Goal: Transaction & Acquisition: Book appointment/travel/reservation

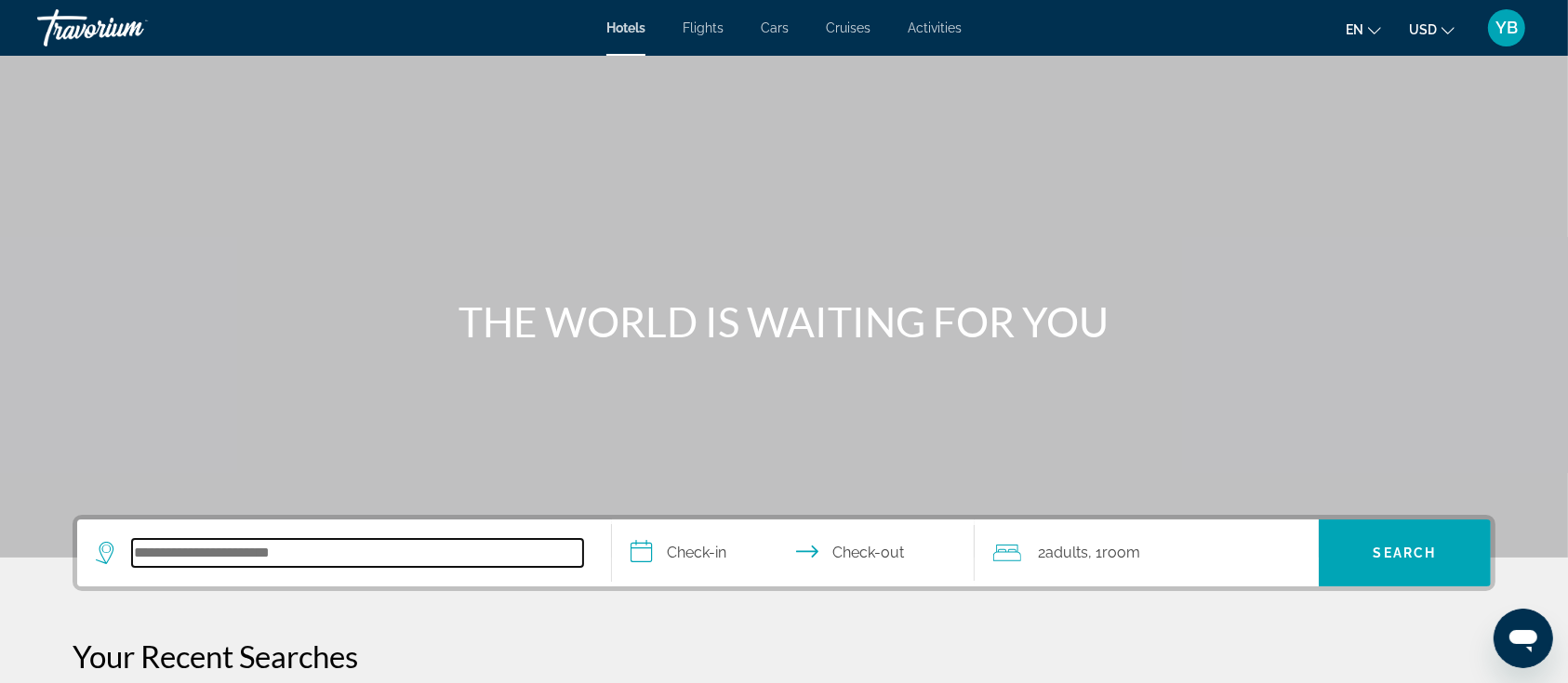
click at [224, 549] on input "Search hotel destination" at bounding box center [357, 554] width 451 height 28
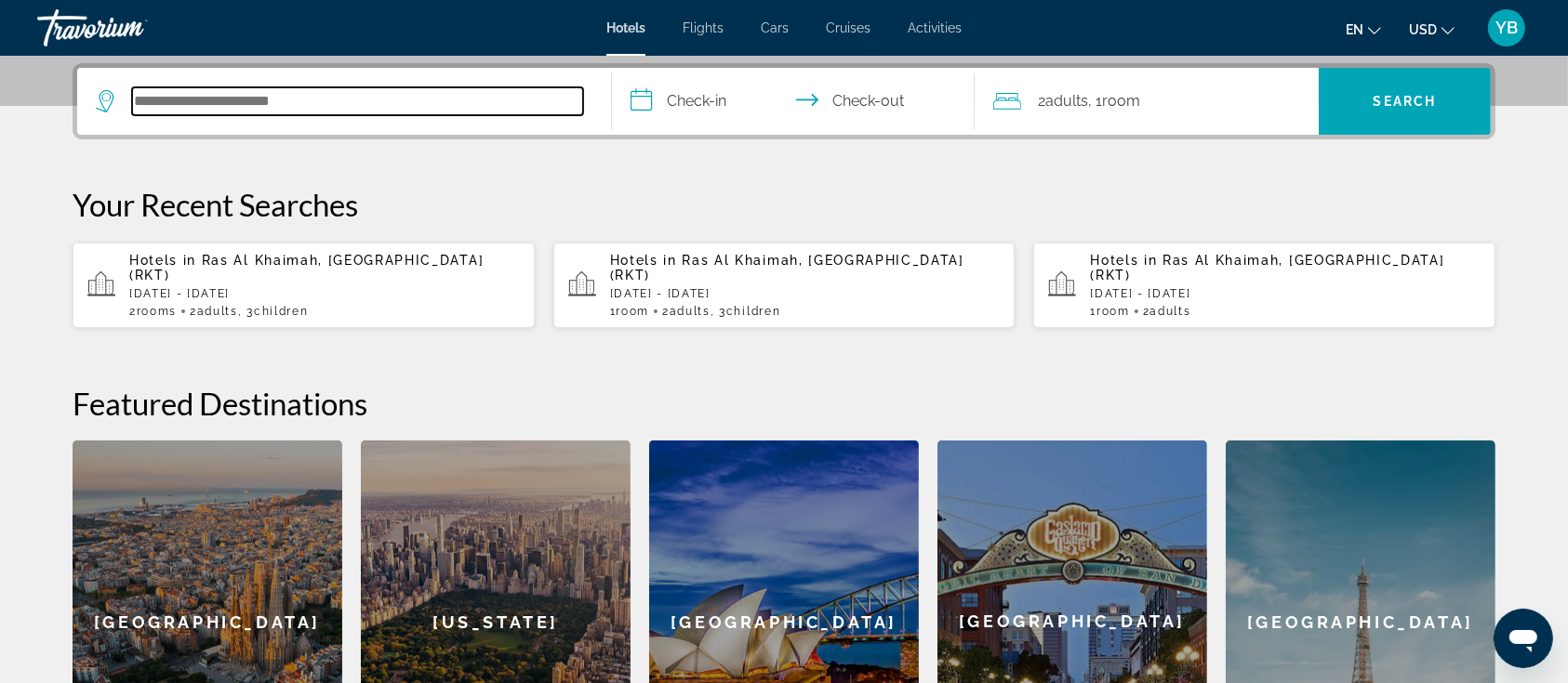
scroll to position [453, 0]
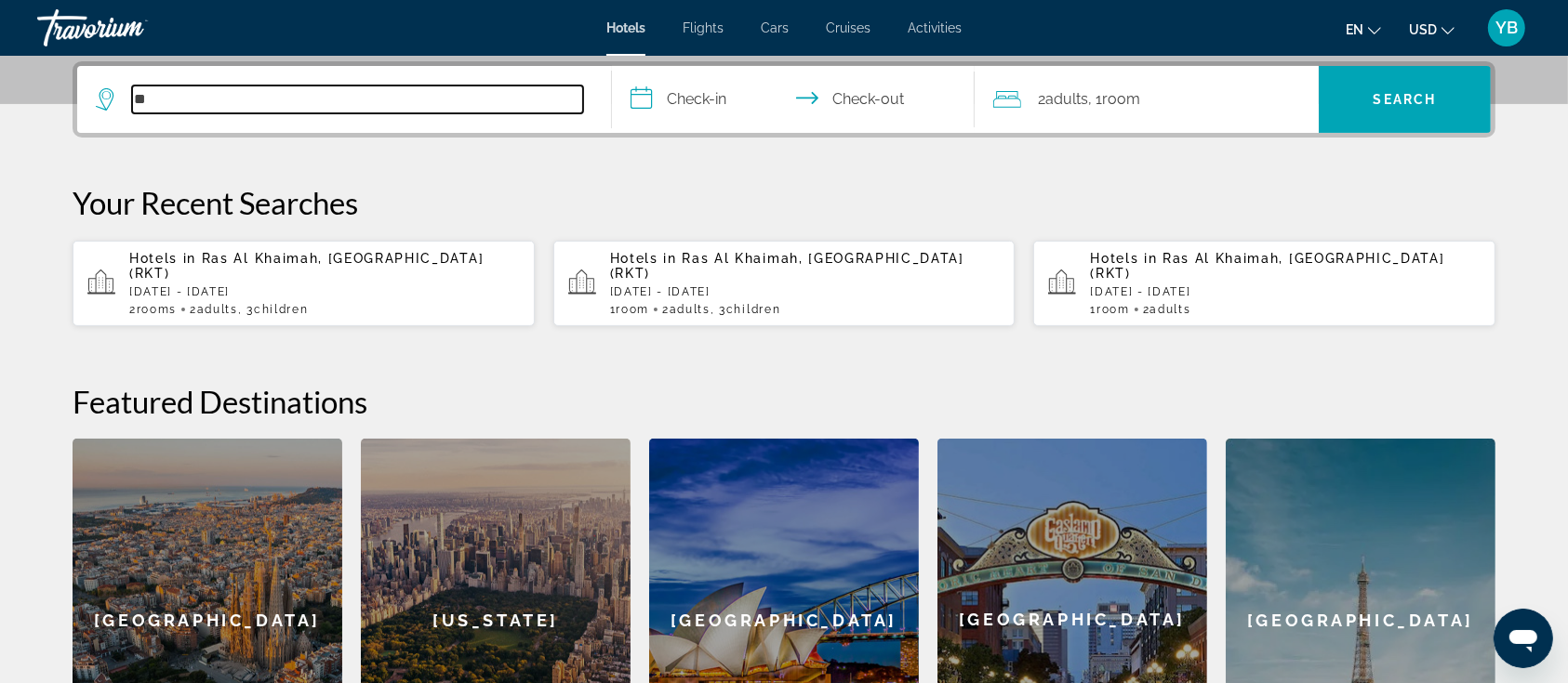
type input "*"
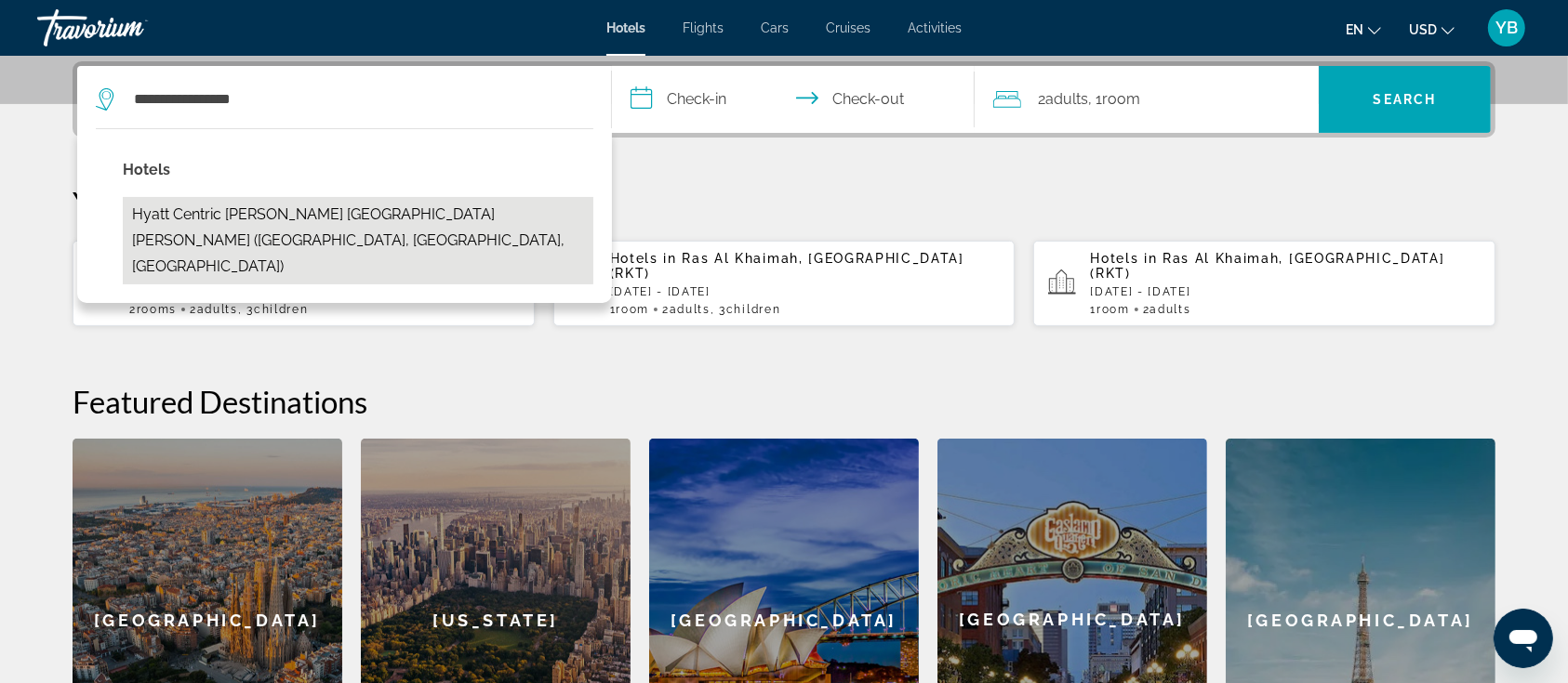
click at [282, 216] on button "Hyatt Centric [PERSON_NAME] [GEOGRAPHIC_DATA][PERSON_NAME] ([GEOGRAPHIC_DATA], …" at bounding box center [358, 241] width 471 height 87
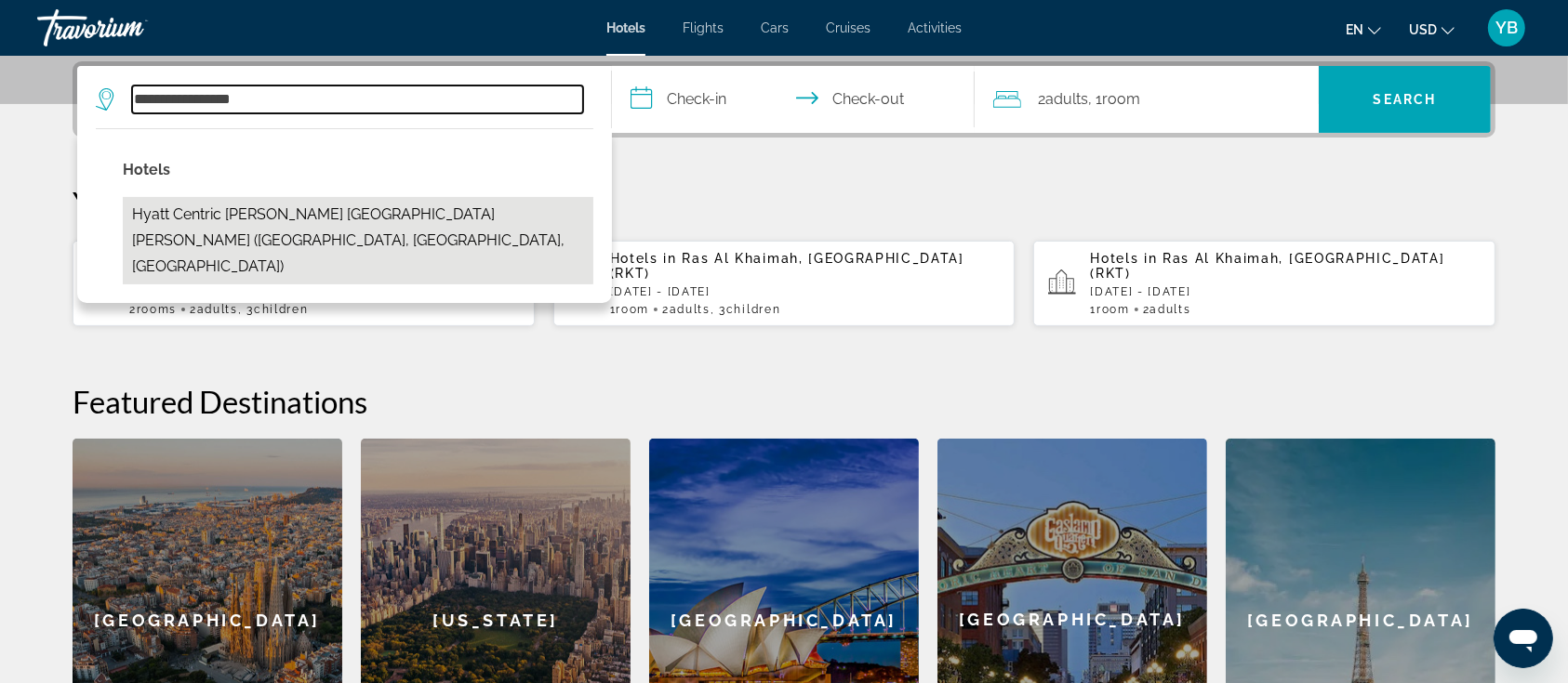
type input "**********"
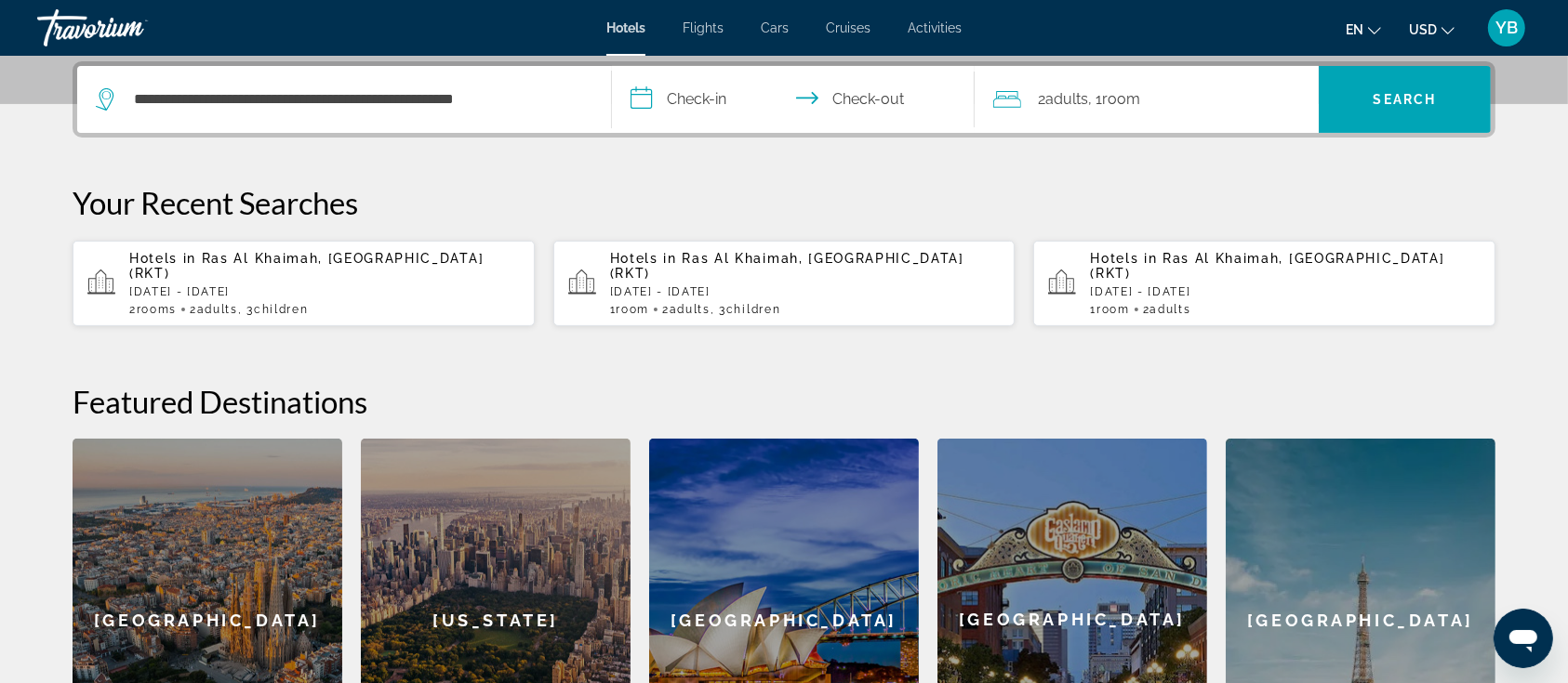
click at [707, 108] on input "**********" at bounding box center [797, 102] width 370 height 73
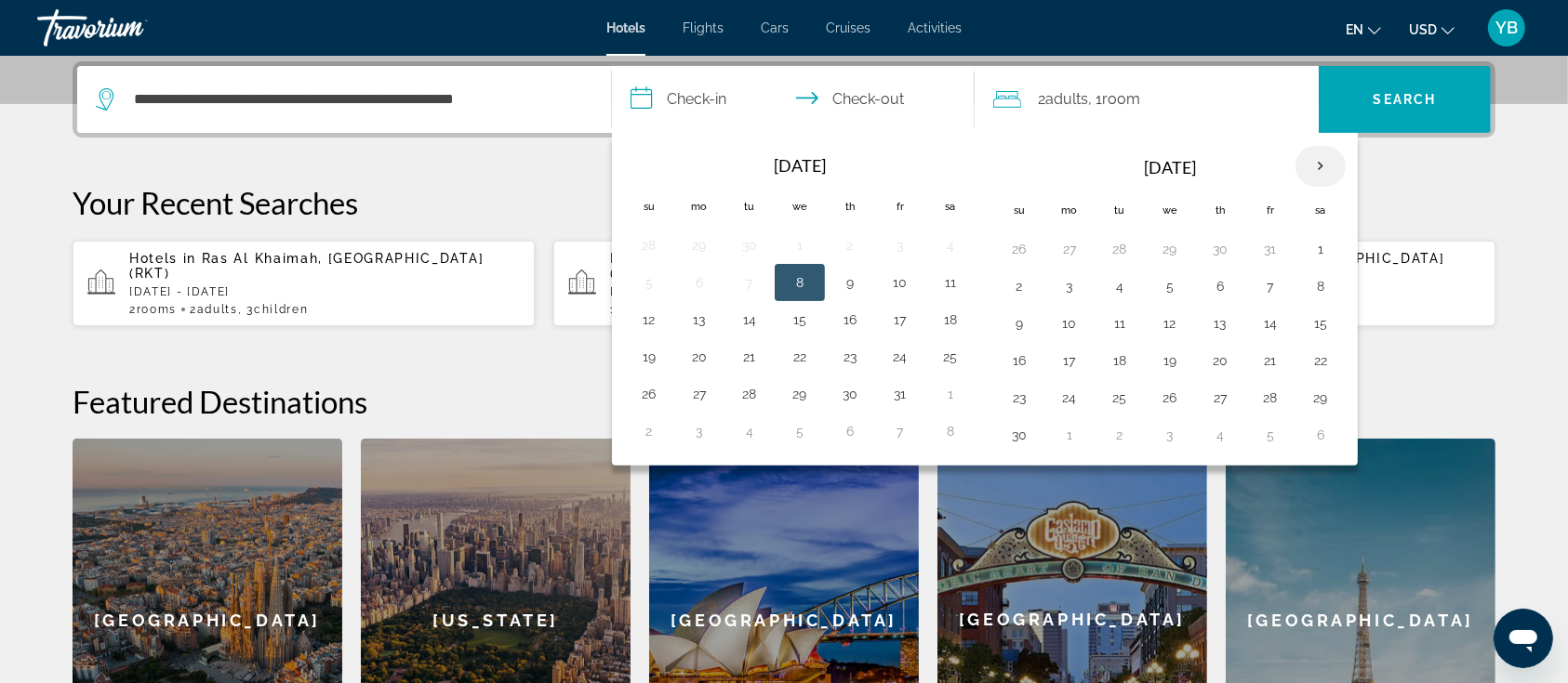
click at [1312, 167] on th "Next month" at bounding box center [1320, 165] width 50 height 41
click at [1222, 284] on button "8" at bounding box center [1219, 286] width 29 height 26
click at [1026, 316] on button "11" at bounding box center [1019, 324] width 29 height 26
type input "**********"
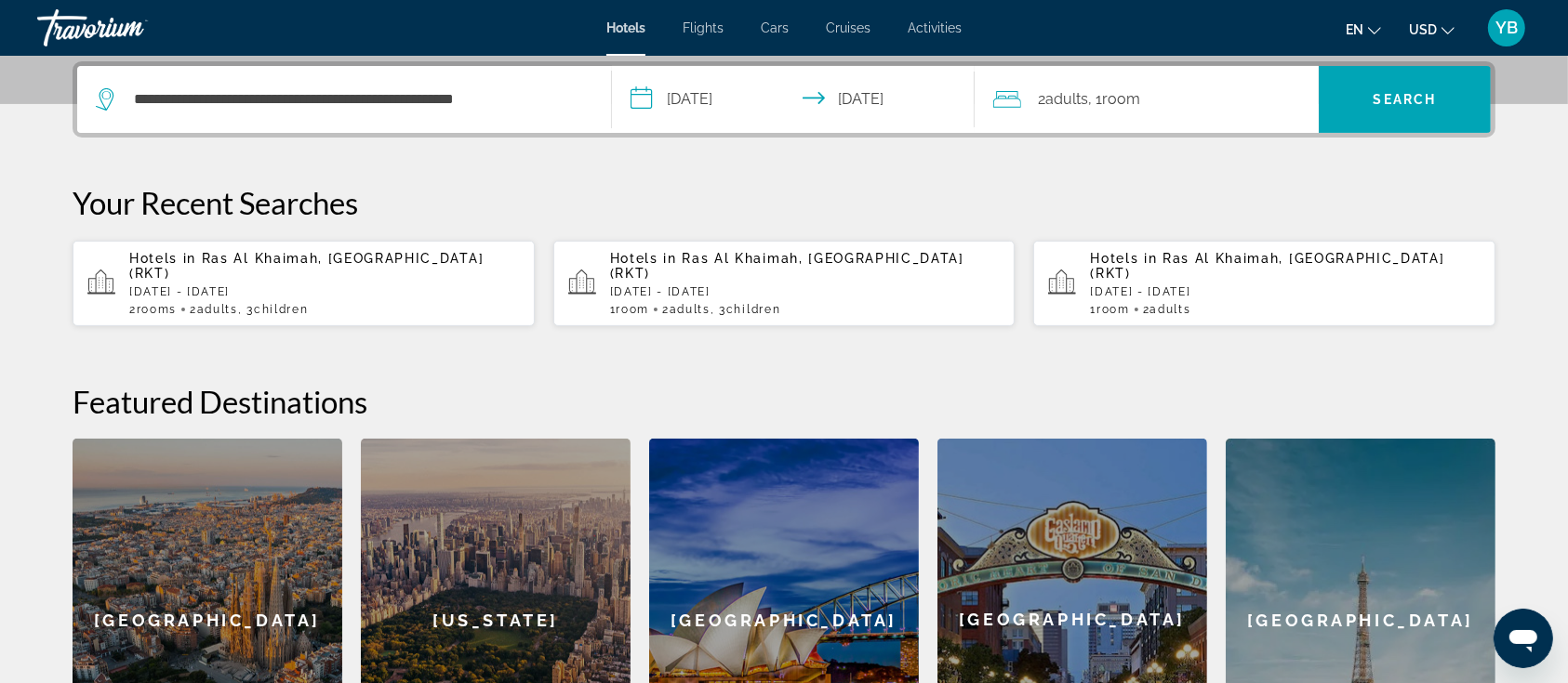
click at [1103, 102] on span ", 1 Room rooms" at bounding box center [1113, 100] width 52 height 26
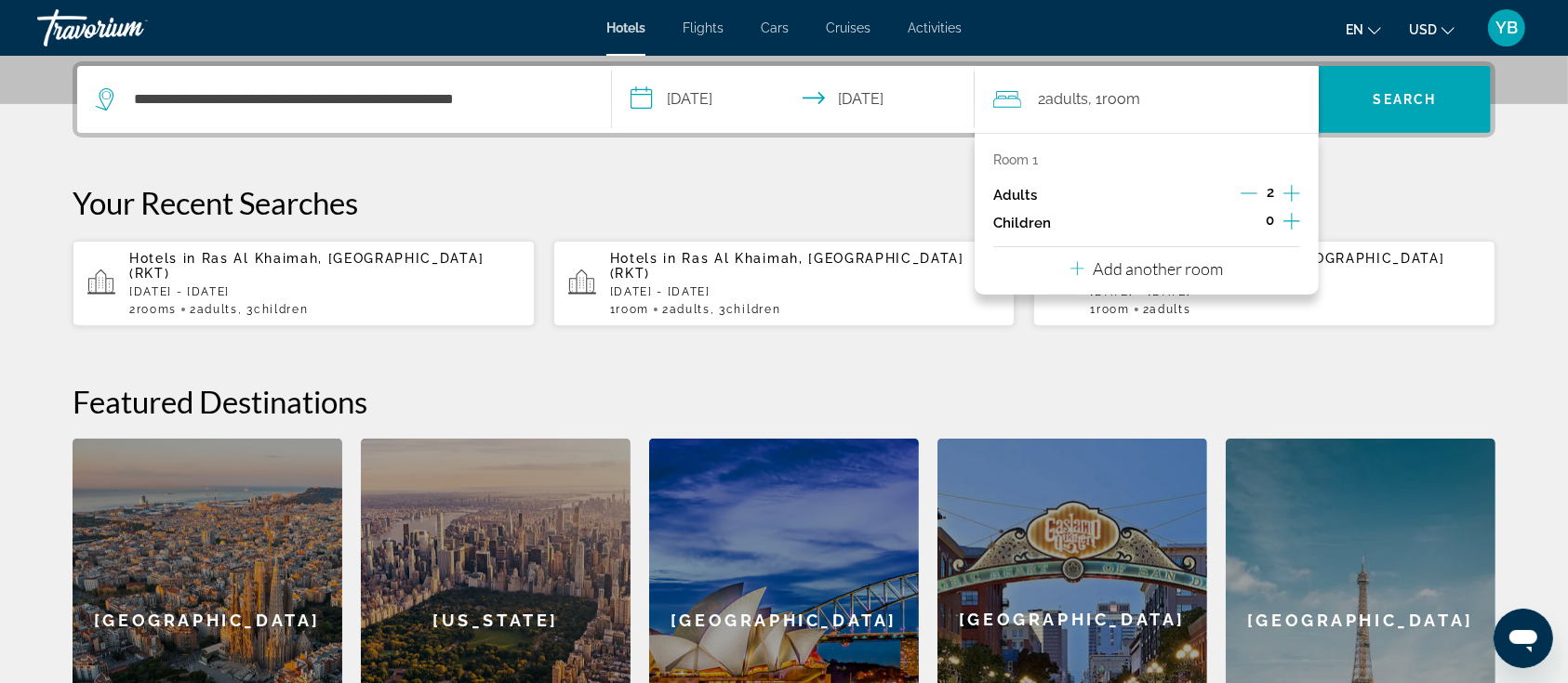
click at [1294, 191] on icon "Increment adults" at bounding box center [1292, 194] width 17 height 23
click at [1373, 100] on span "Search" at bounding box center [1404, 99] width 63 height 15
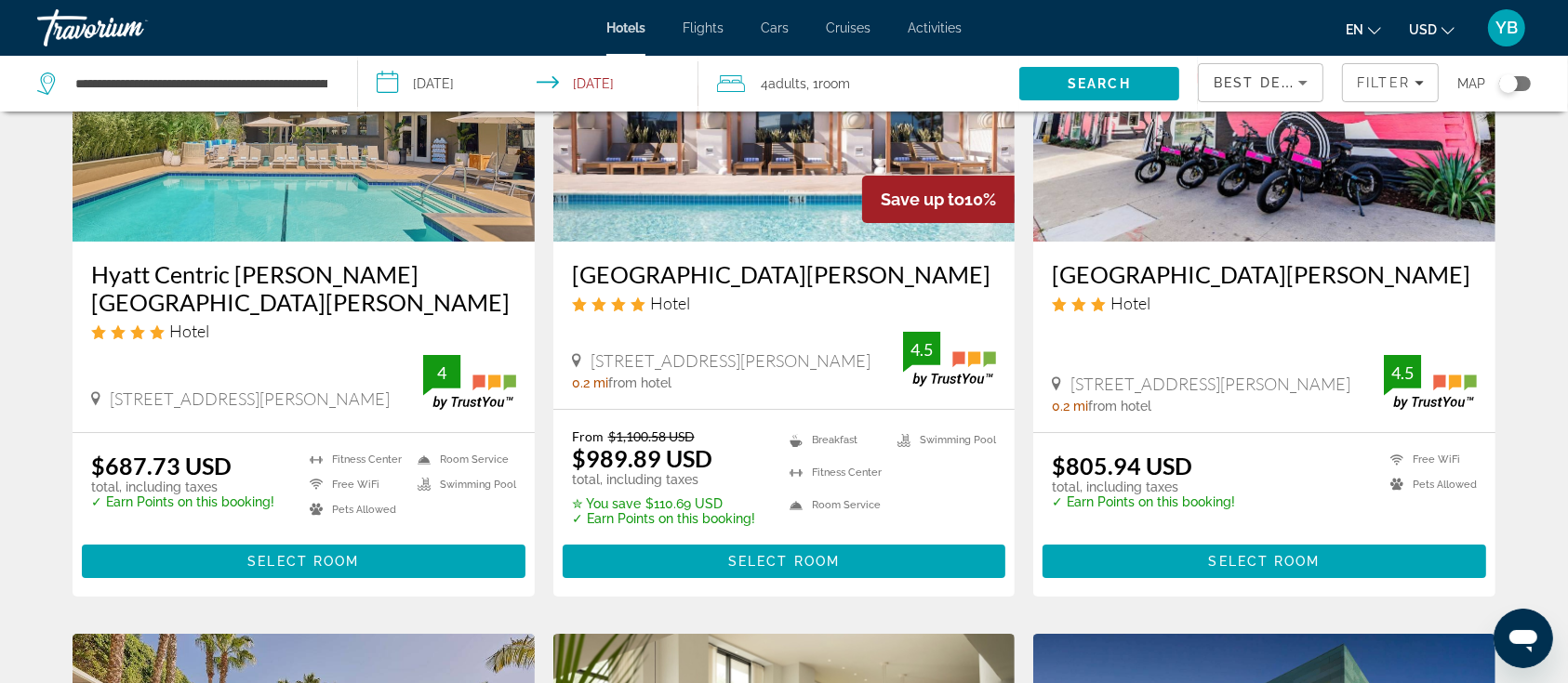
scroll to position [248, 0]
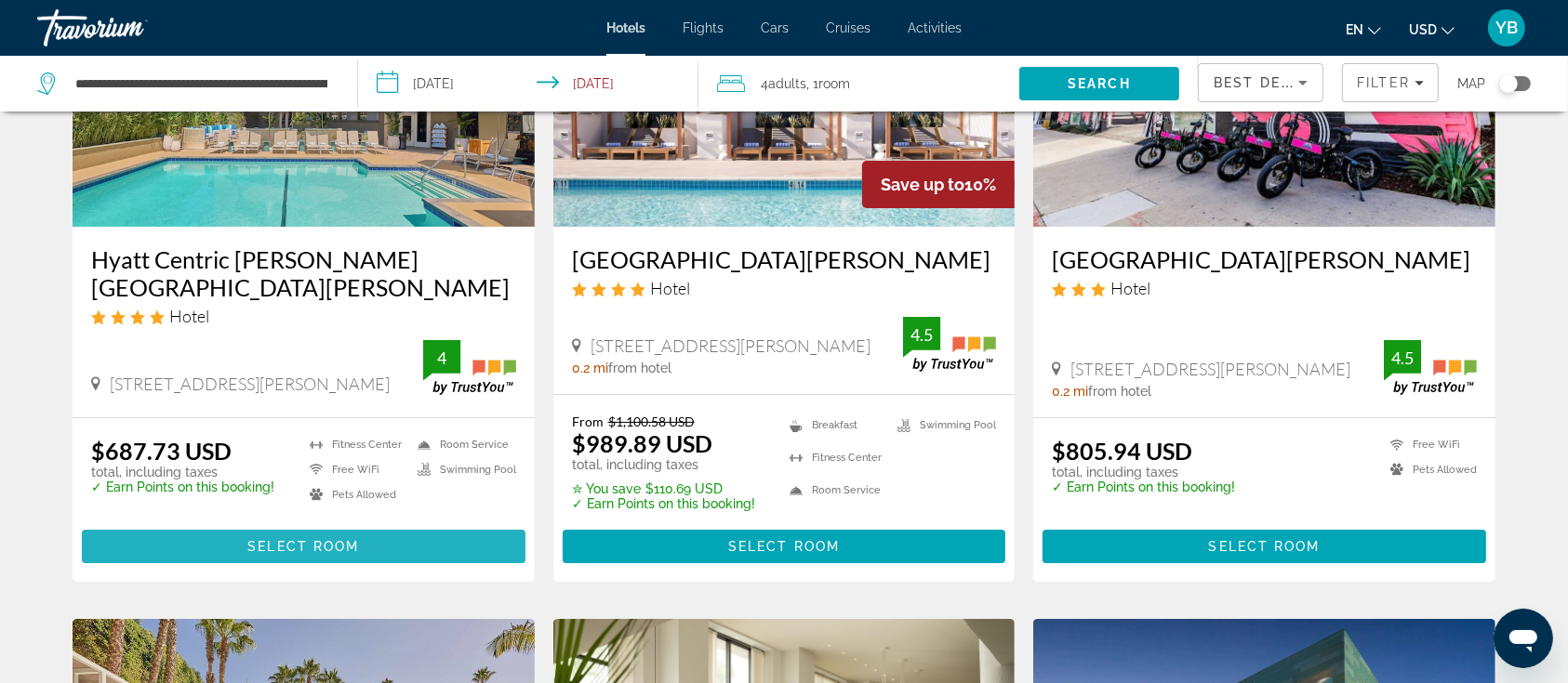
click at [300, 539] on span "Select Room" at bounding box center [303, 547] width 112 height 15
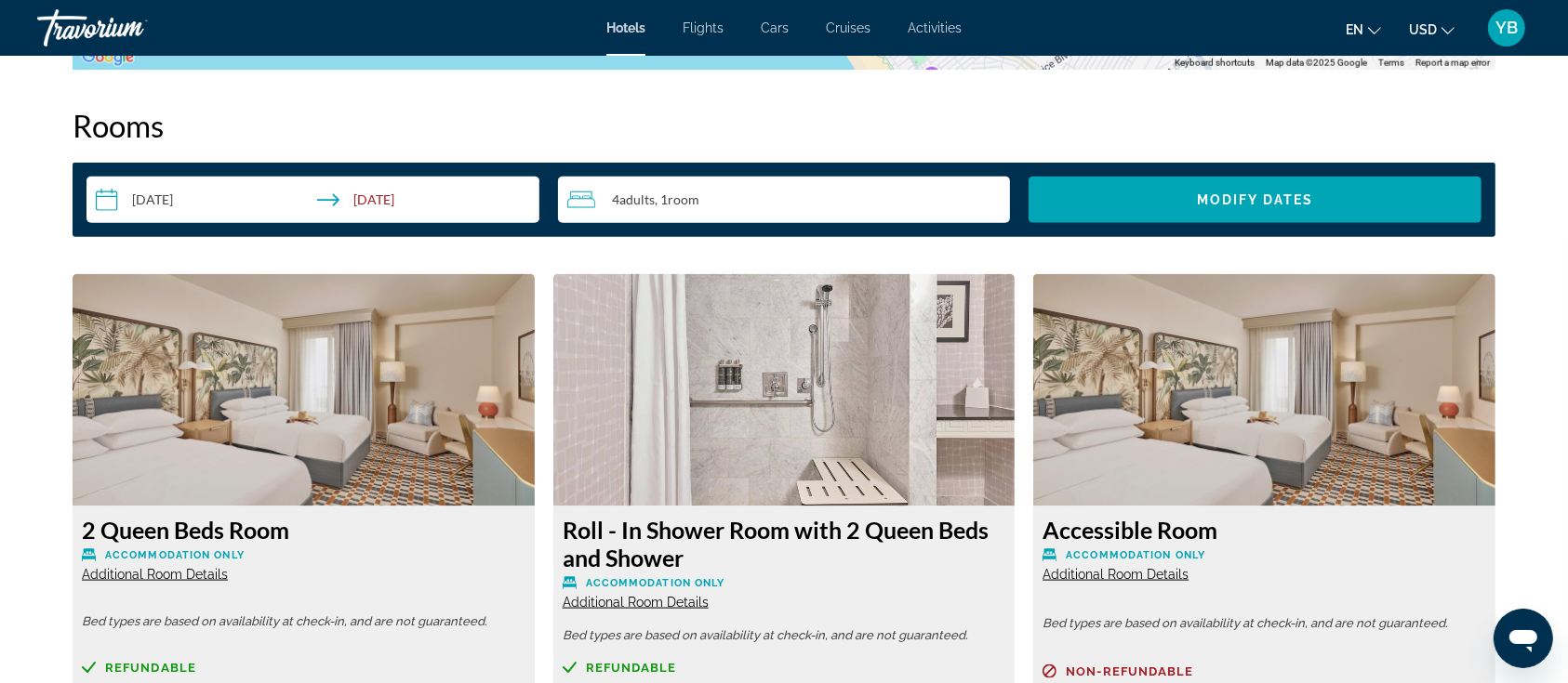
scroll to position [2354, 0]
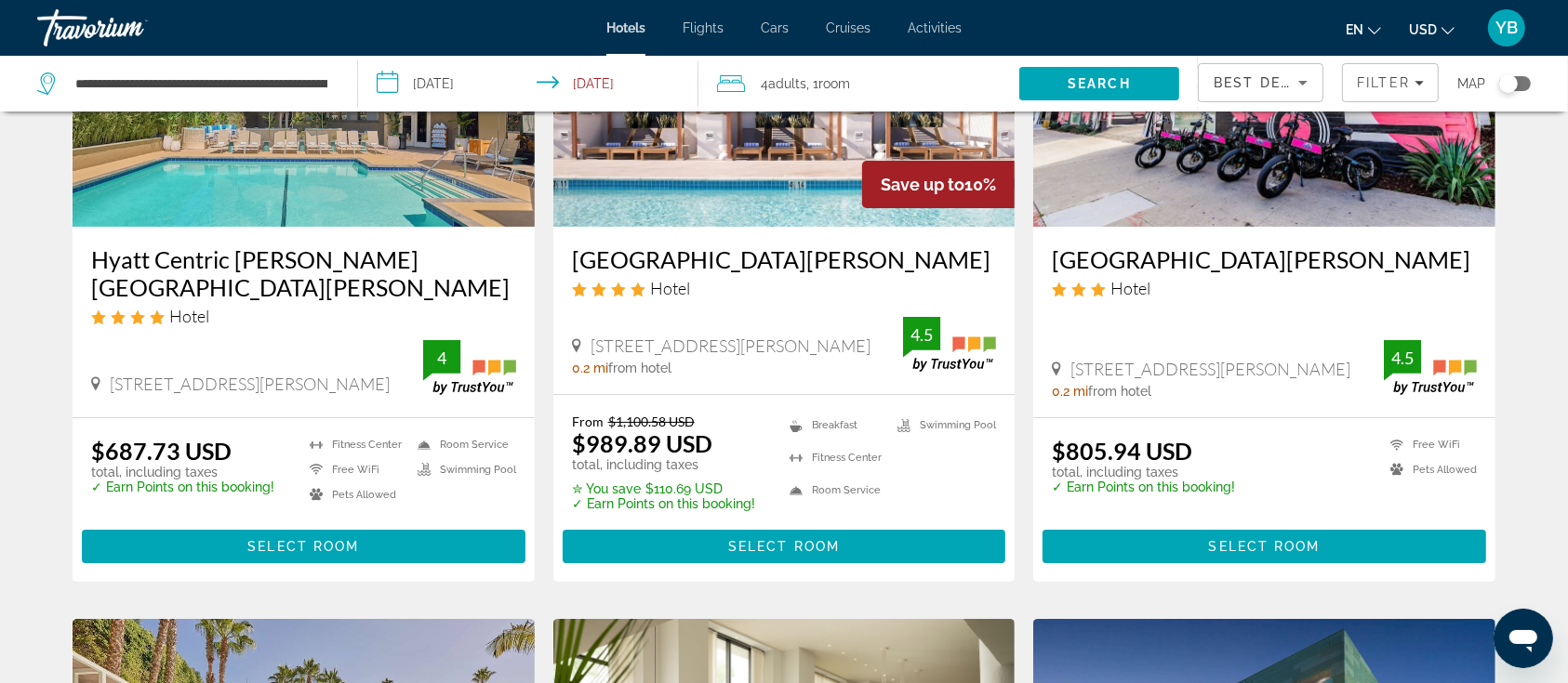
scroll to position [124, 0]
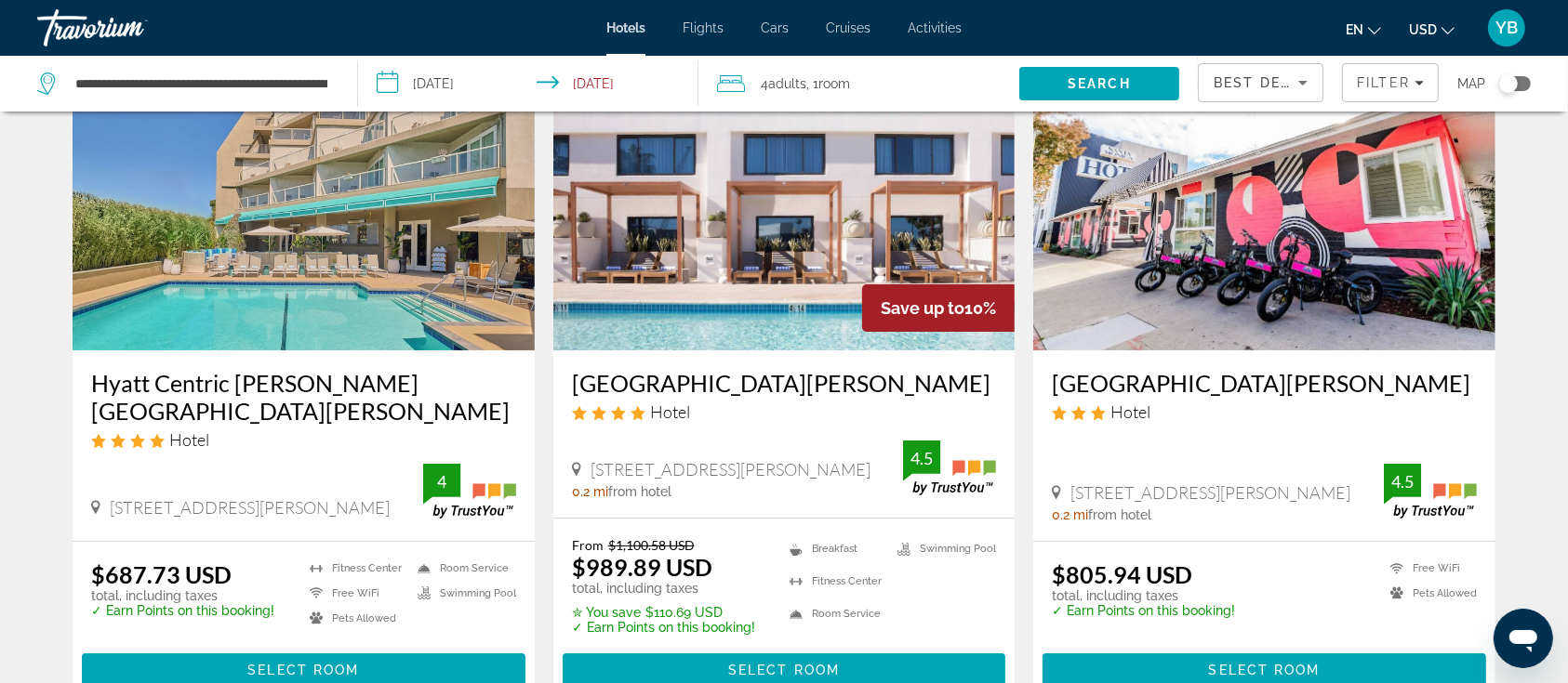
click at [744, 304] on img "Main content" at bounding box center [784, 201] width 462 height 298
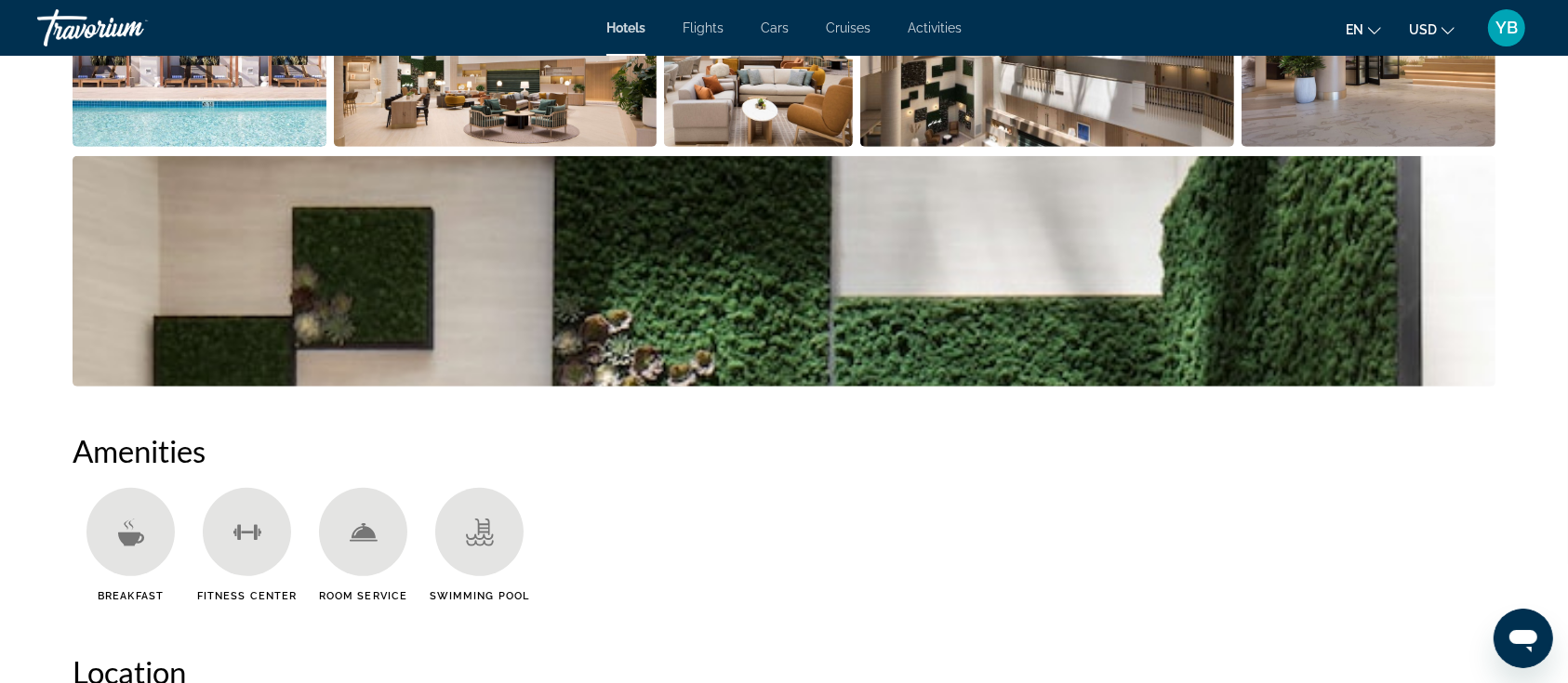
scroll to position [749, 0]
